Goal: Information Seeking & Learning: Learn about a topic

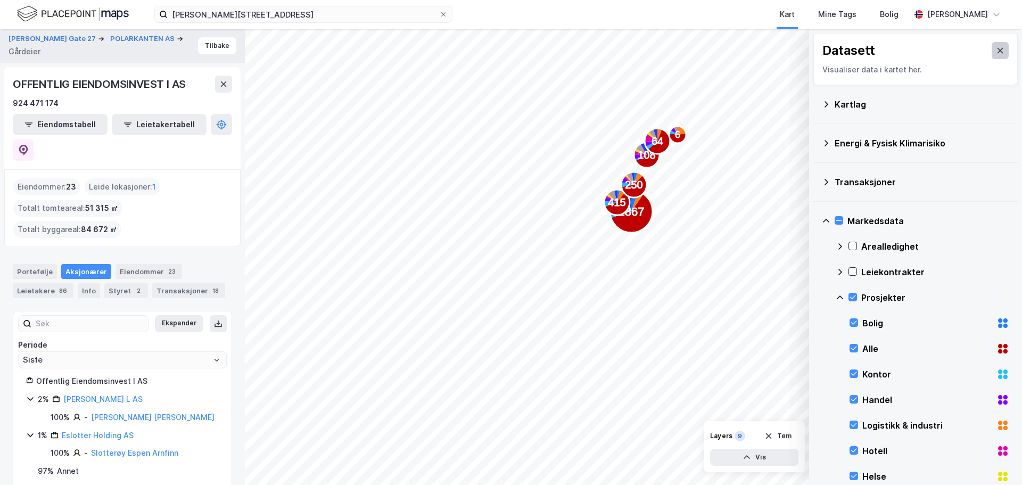
click at [996, 50] on icon at bounding box center [1000, 50] width 9 height 9
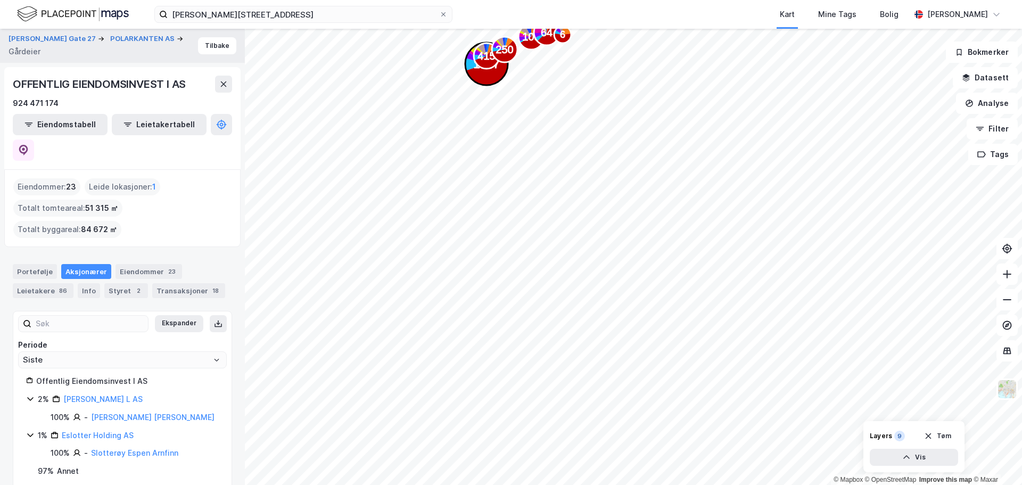
click at [484, 29] on div "1867 415 250 108 64 6" at bounding box center [511, 29] width 1022 height 0
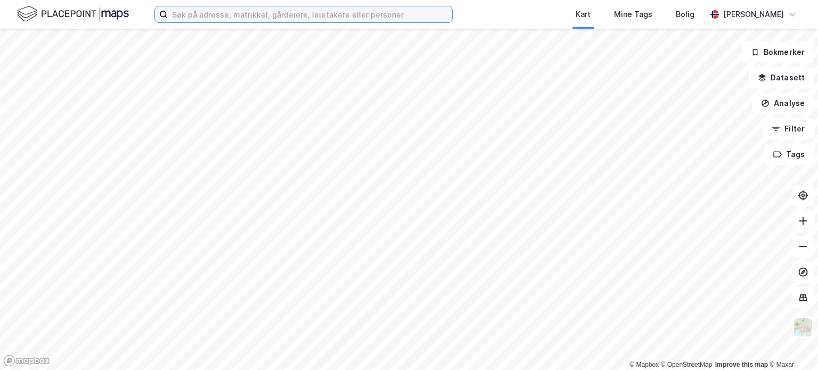
click at [248, 19] on input at bounding box center [310, 14] width 284 height 16
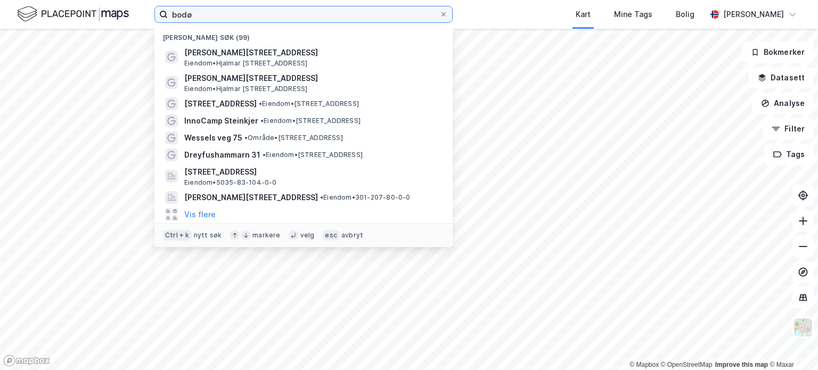
type input "bodø"
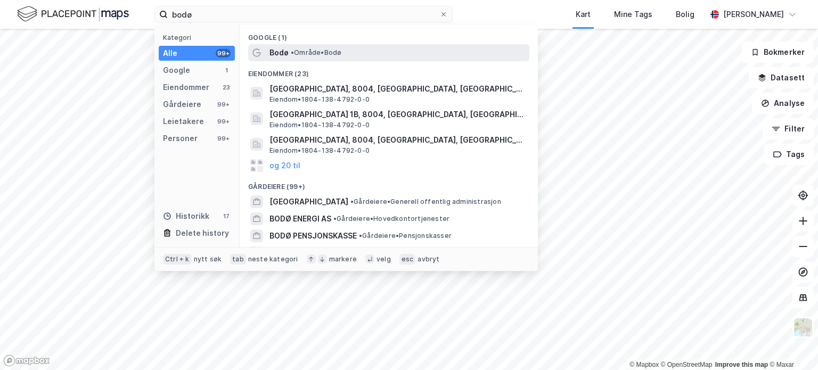
click at [296, 57] on div "Bodø • Område • [GEOGRAPHIC_DATA]" at bounding box center [398, 52] width 258 height 13
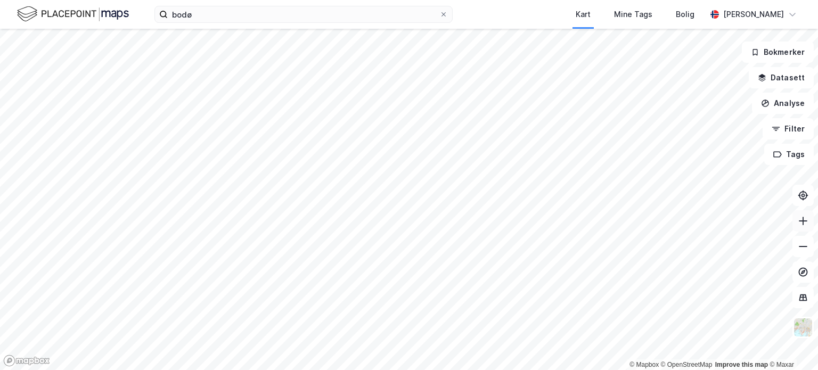
click at [806, 226] on button at bounding box center [802, 220] width 21 height 21
click at [801, 219] on icon at bounding box center [802, 221] width 11 height 11
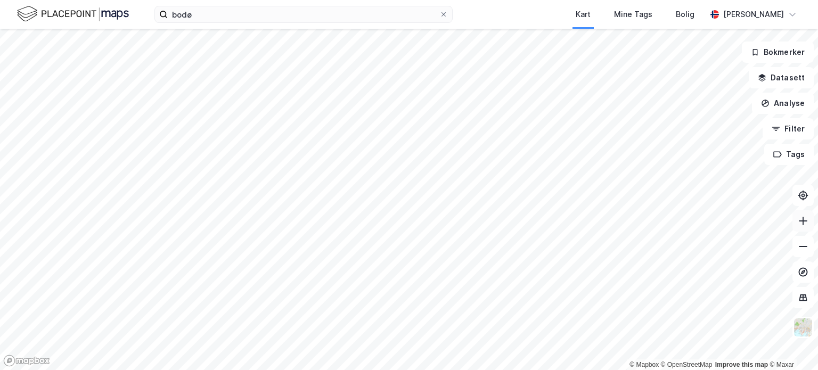
click at [801, 219] on icon at bounding box center [802, 221] width 11 height 11
click at [798, 221] on icon at bounding box center [802, 221] width 11 height 11
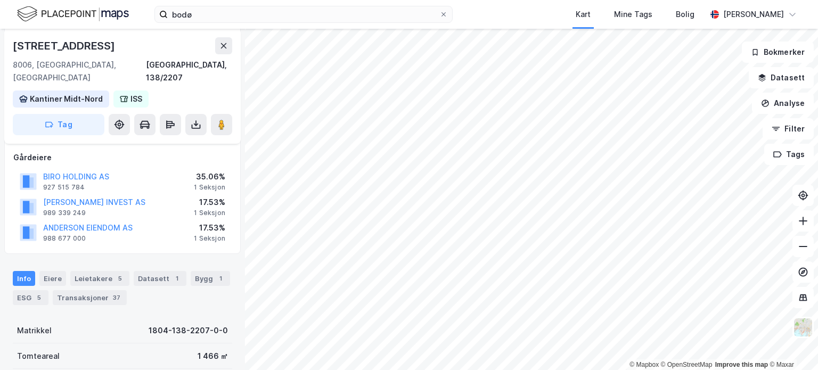
scroll to position [132, 0]
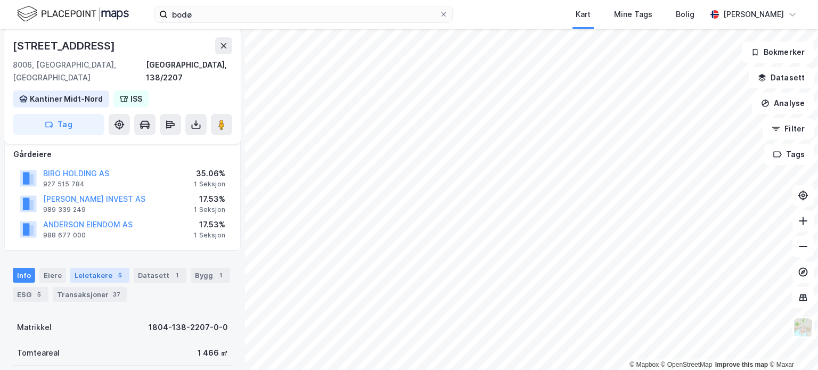
click at [90, 268] on div "Leietakere 5" at bounding box center [99, 275] width 59 height 15
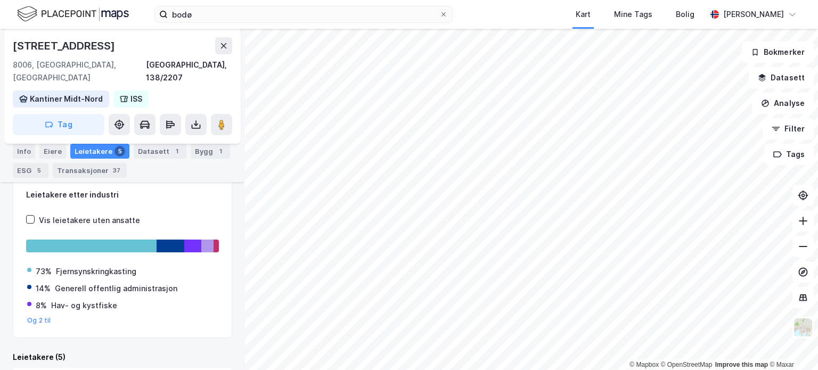
scroll to position [267, 0]
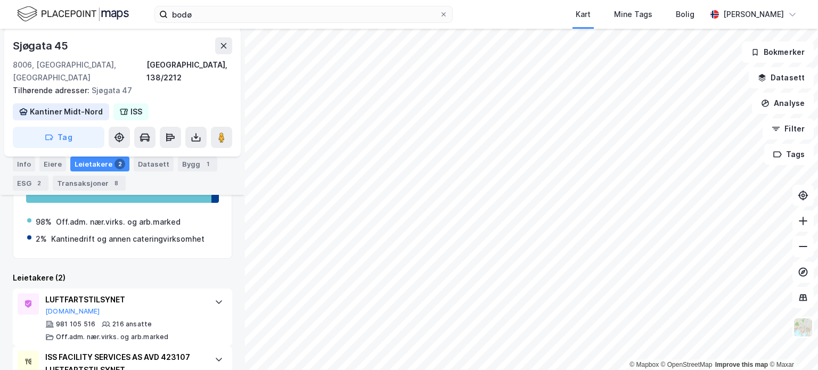
scroll to position [255, 0]
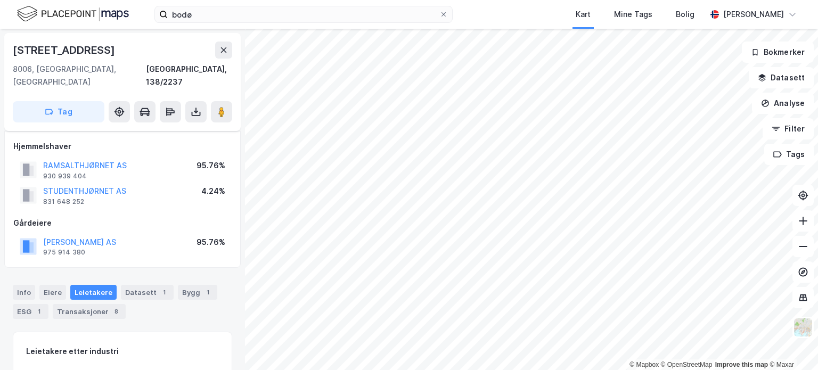
scroll to position [129, 0]
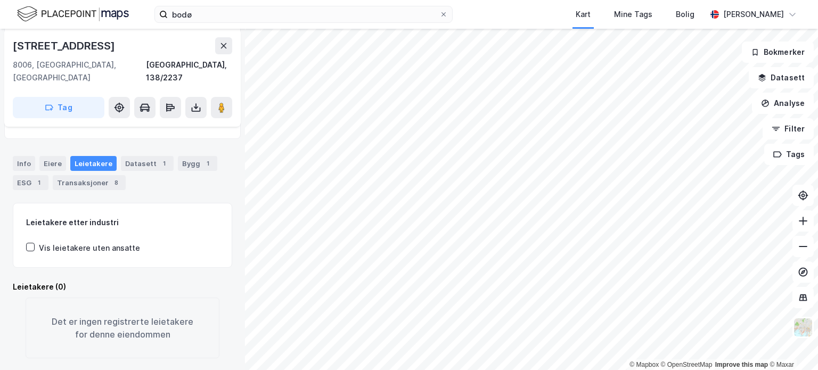
click at [675, 0] on html "bodø Kart Mine Tags [PERSON_NAME] © Mapbox © OpenStreetMap Improve this map © […" at bounding box center [409, 185] width 818 height 370
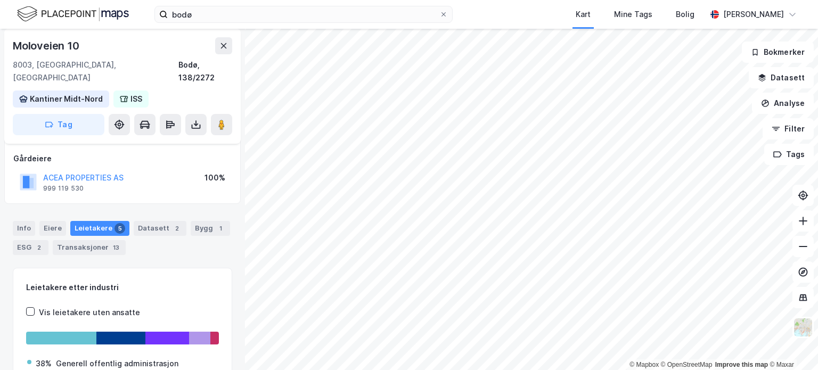
scroll to position [54, 0]
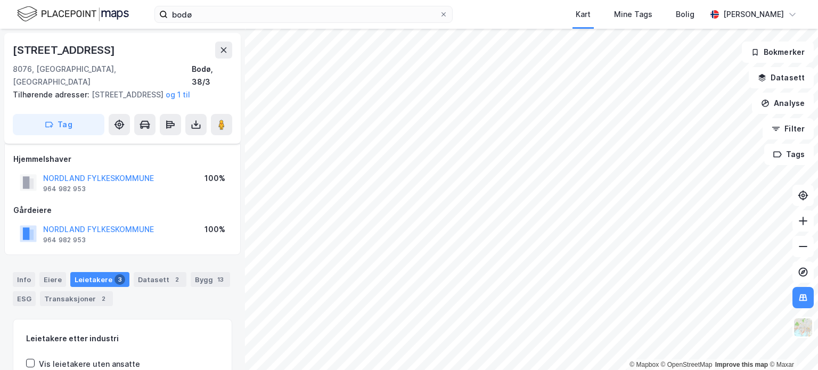
scroll to position [54, 0]
